Goal: Check status: Check status

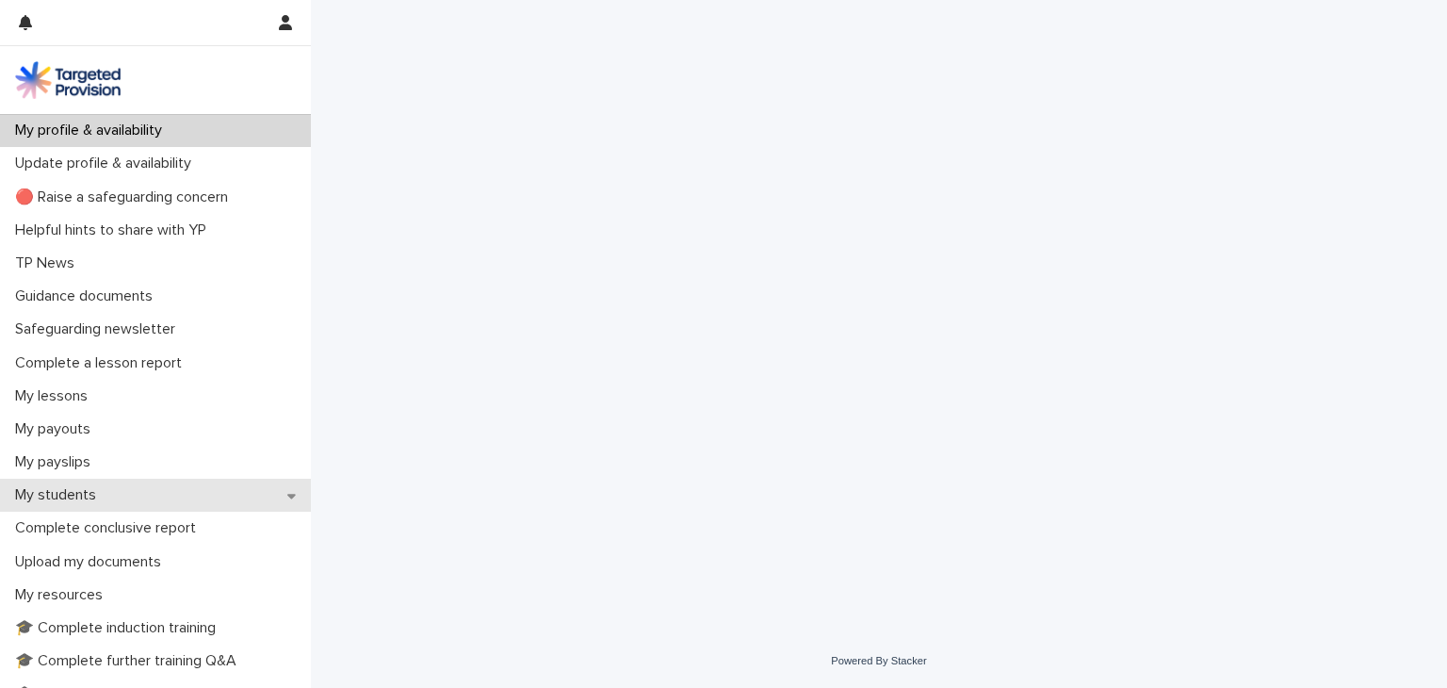
click at [101, 498] on p "My students" at bounding box center [60, 495] width 104 height 18
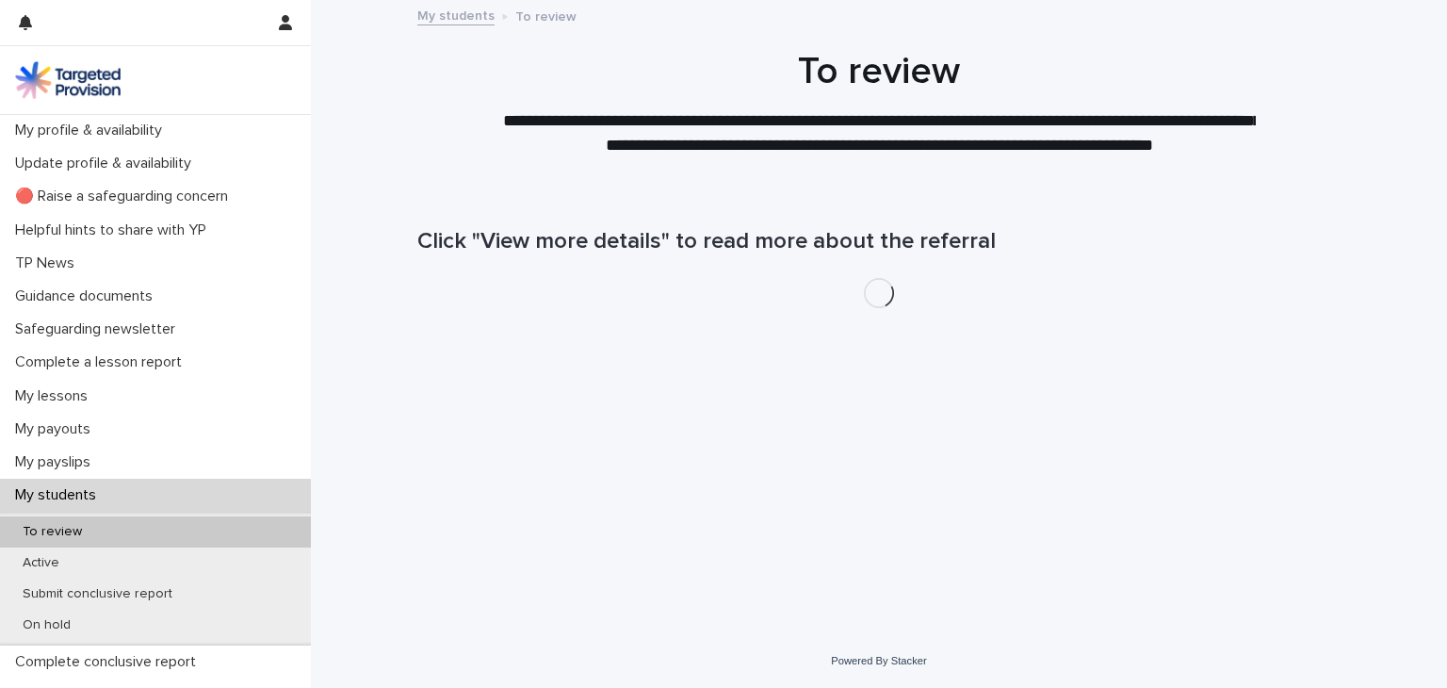
click at [848, 364] on div "Loading... Saving… Loading... Saving… Click "View more details" to read more ab…" at bounding box center [879, 388] width 942 height 397
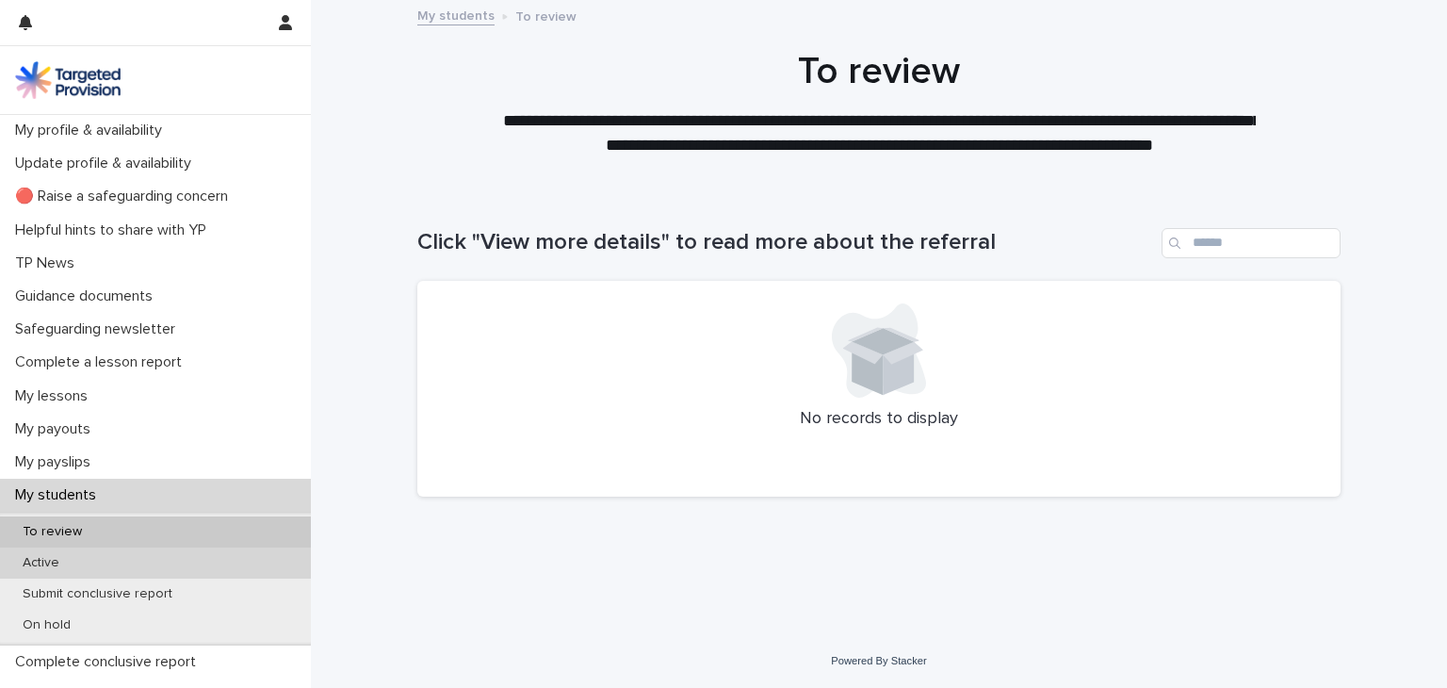
click at [96, 568] on div "Active" at bounding box center [155, 562] width 311 height 31
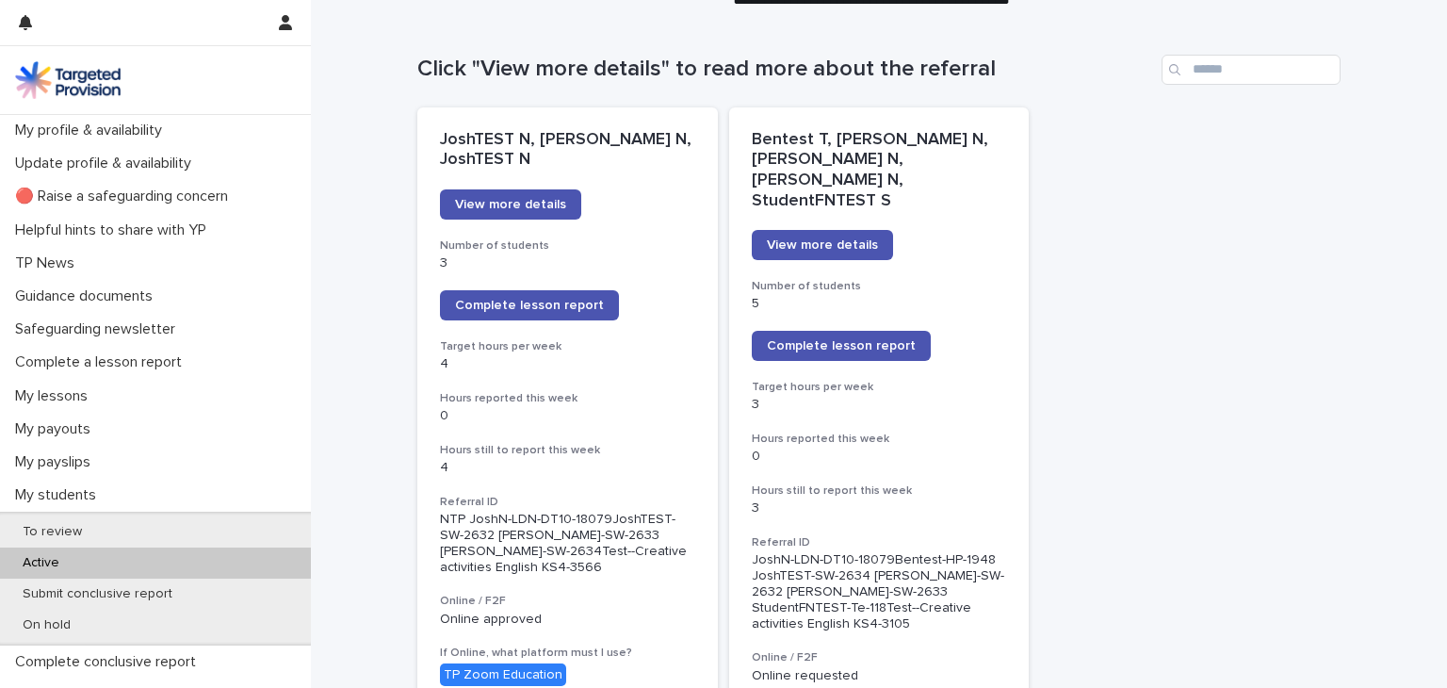
scroll to position [112, 0]
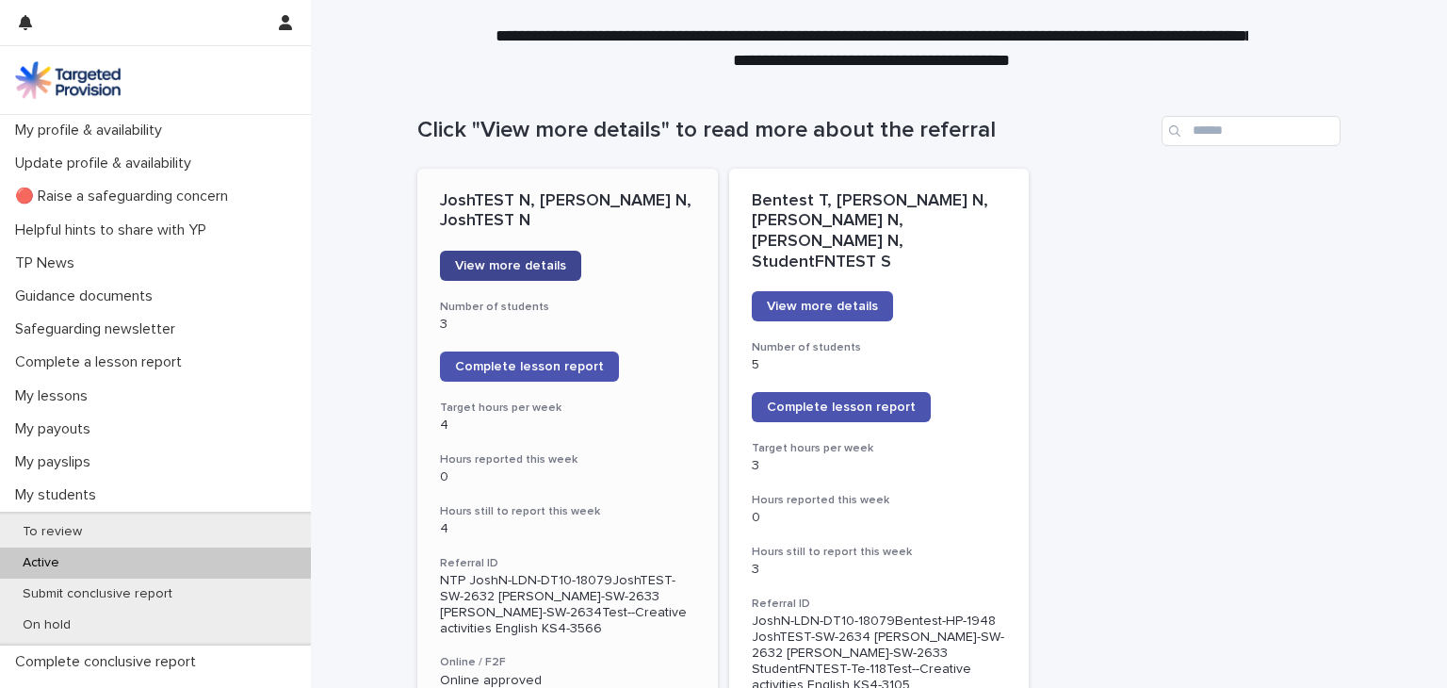
click at [550, 253] on link "View more details" at bounding box center [510, 266] width 141 height 30
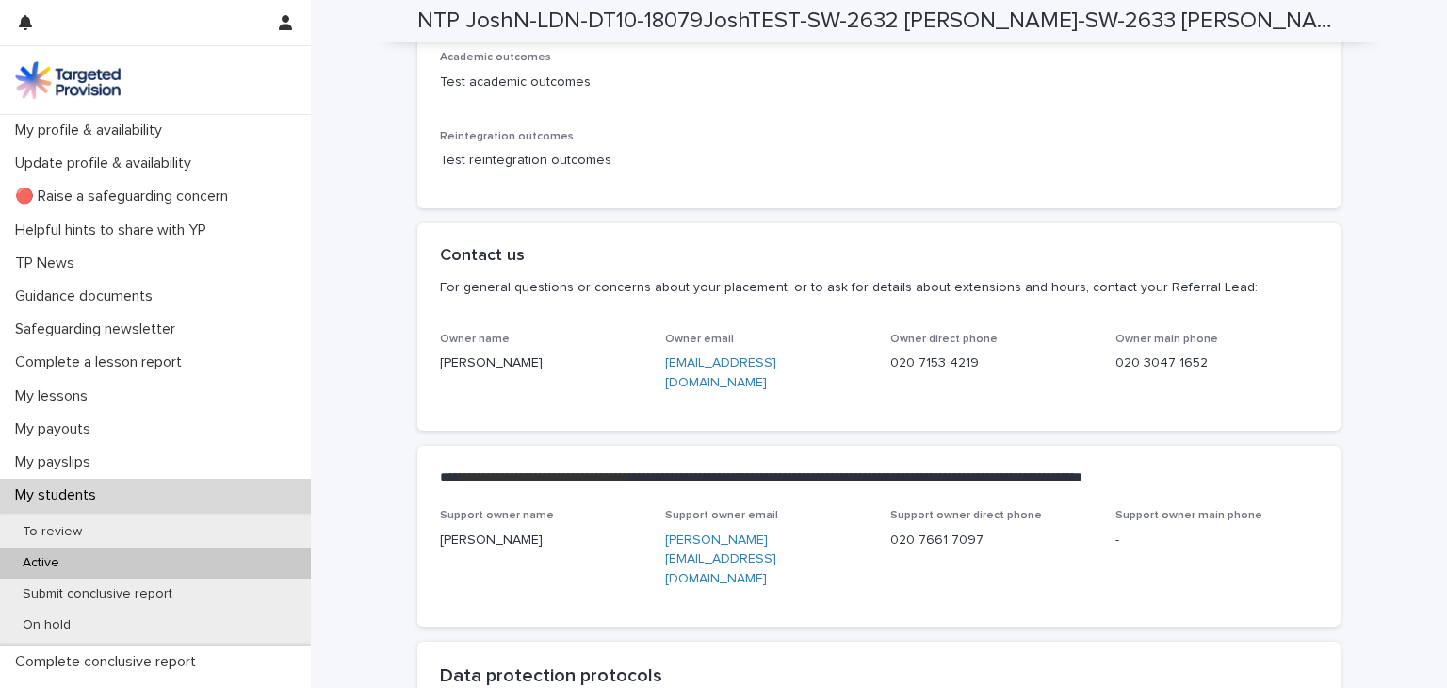
scroll to position [5117, 0]
